Goal: Browse casually: Explore the website without a specific task or goal

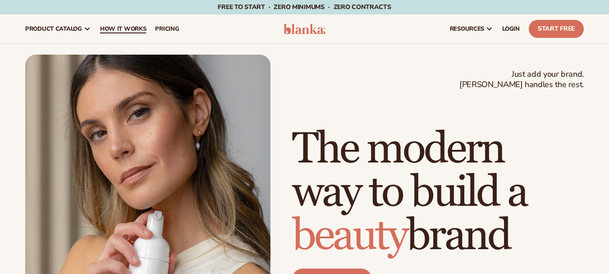
click at [135, 30] on span "How It Works" at bounding box center [123, 28] width 46 height 7
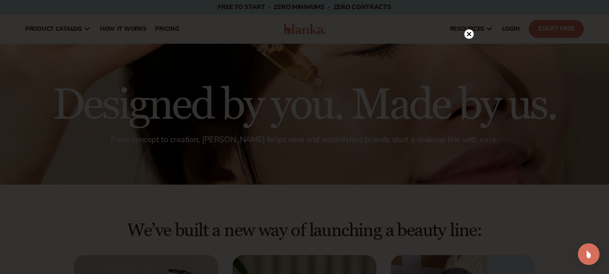
click at [468, 35] on icon at bounding box center [468, 34] width 5 height 5
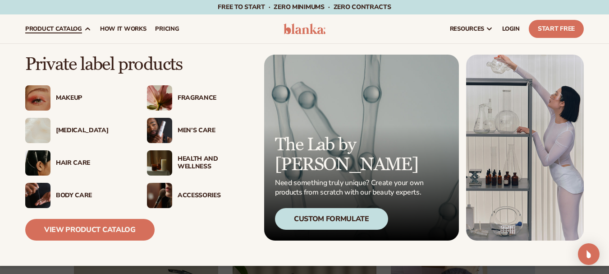
click at [188, 195] on div "Accessories" at bounding box center [214, 196] width 73 height 8
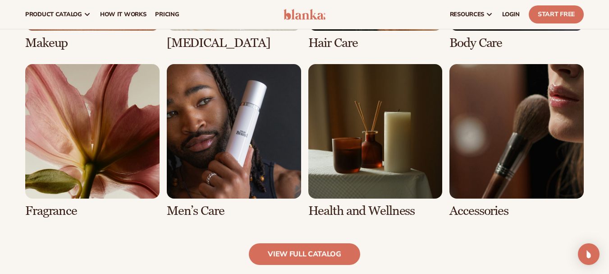
scroll to position [766, 0]
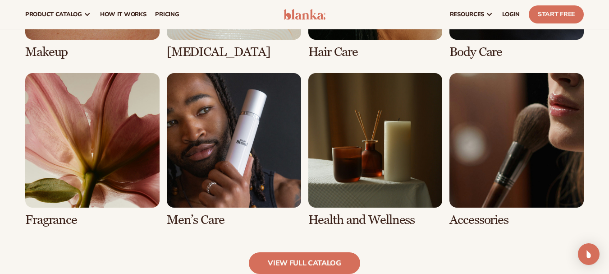
click at [70, 138] on link "5 / 8" at bounding box center [92, 150] width 134 height 154
click at [122, 192] on link "5 / 8" at bounding box center [92, 150] width 134 height 154
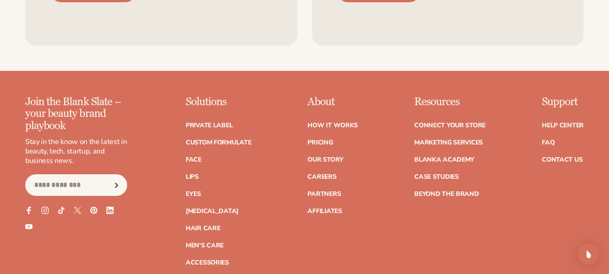
scroll to position [1758, 0]
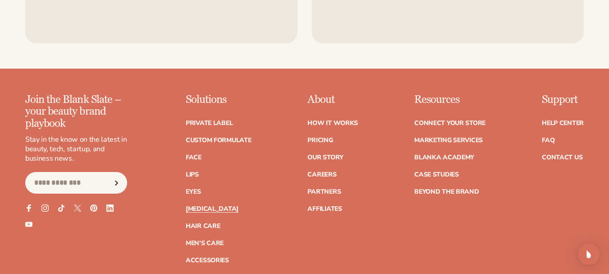
click at [206, 208] on link "[MEDICAL_DATA]" at bounding box center [212, 209] width 53 height 6
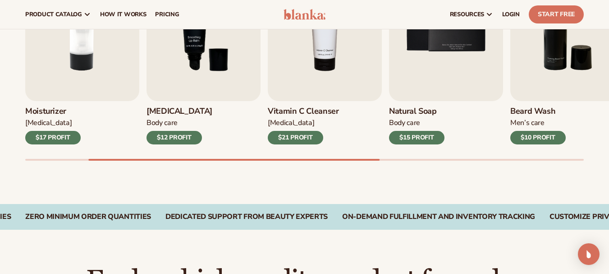
scroll to position [361, 0]
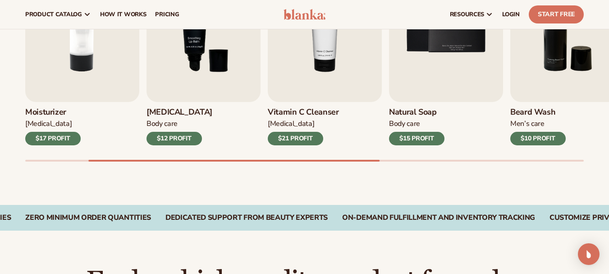
click at [330, 91] on img "4 / 9" at bounding box center [325, 29] width 114 height 146
click at [331, 63] on img "4 / 9" at bounding box center [325, 29] width 114 height 146
click at [305, 136] on div "$21 PROFIT" at bounding box center [295, 139] width 55 height 14
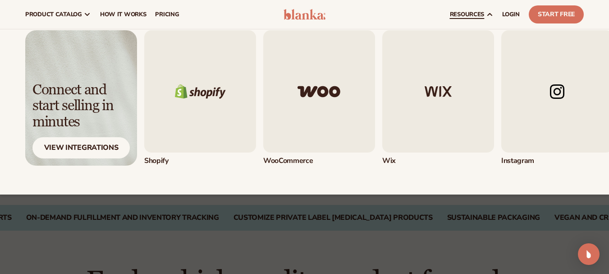
scroll to position [0, 0]
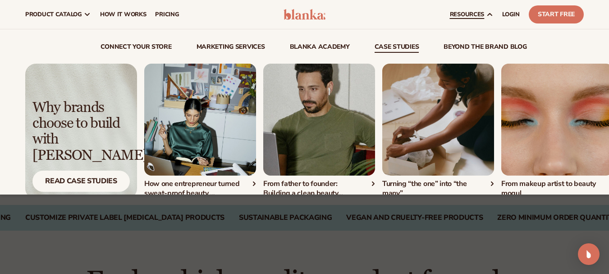
click at [455, 46] on link "beyond the brand blog" at bounding box center [484, 48] width 83 height 9
